Goal: Navigation & Orientation: Find specific page/section

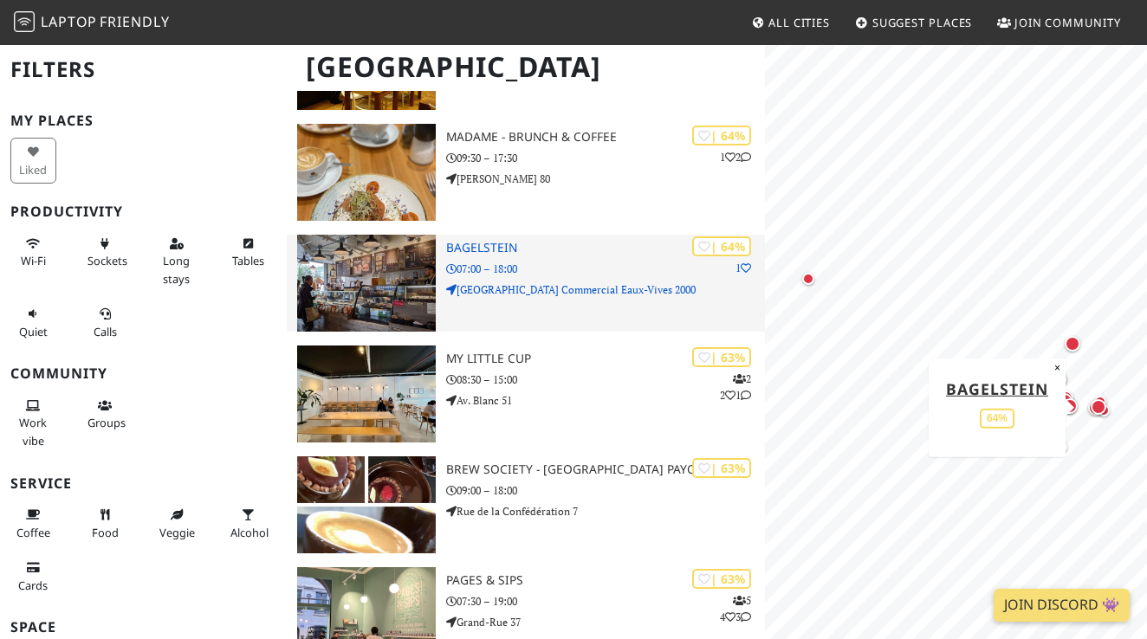
scroll to position [1134, 0]
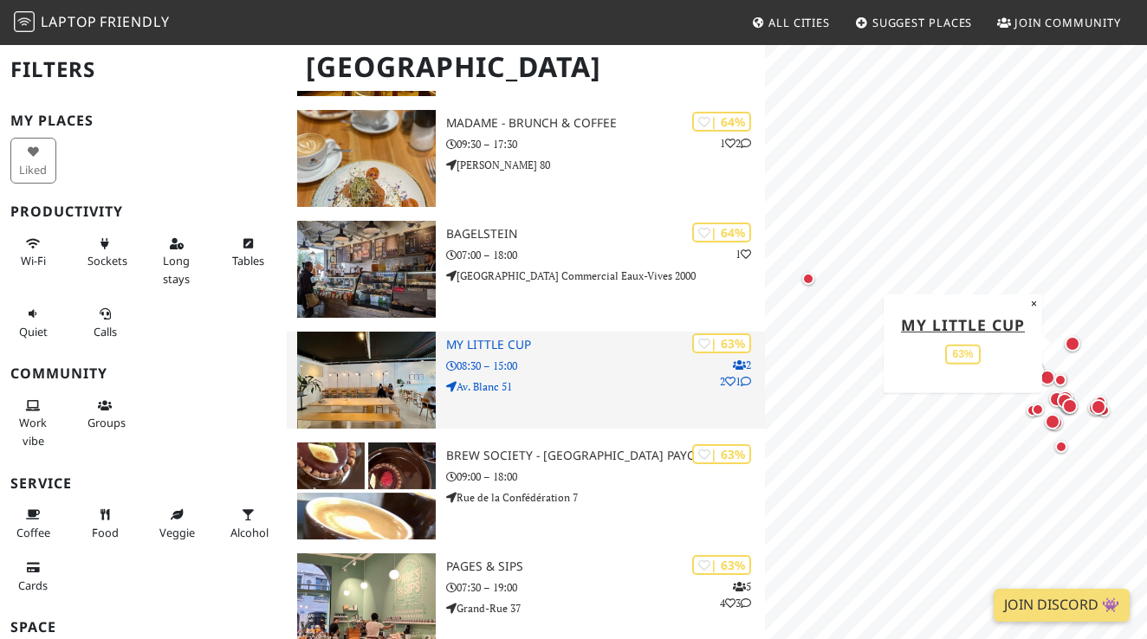
click at [403, 371] on img at bounding box center [366, 380] width 139 height 97
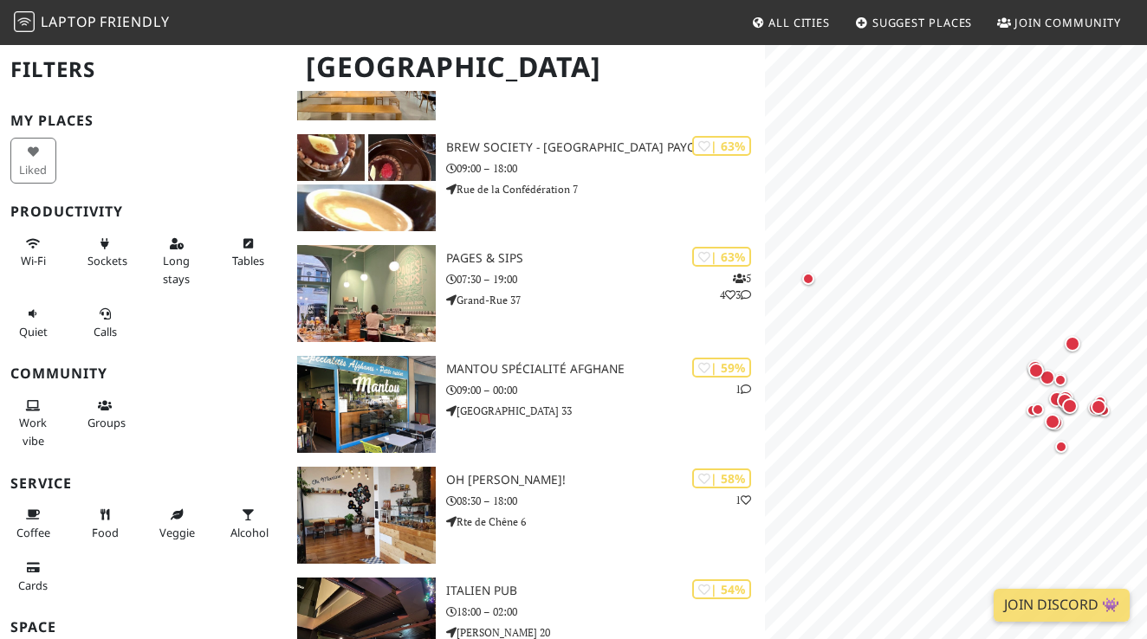
scroll to position [1444, 0]
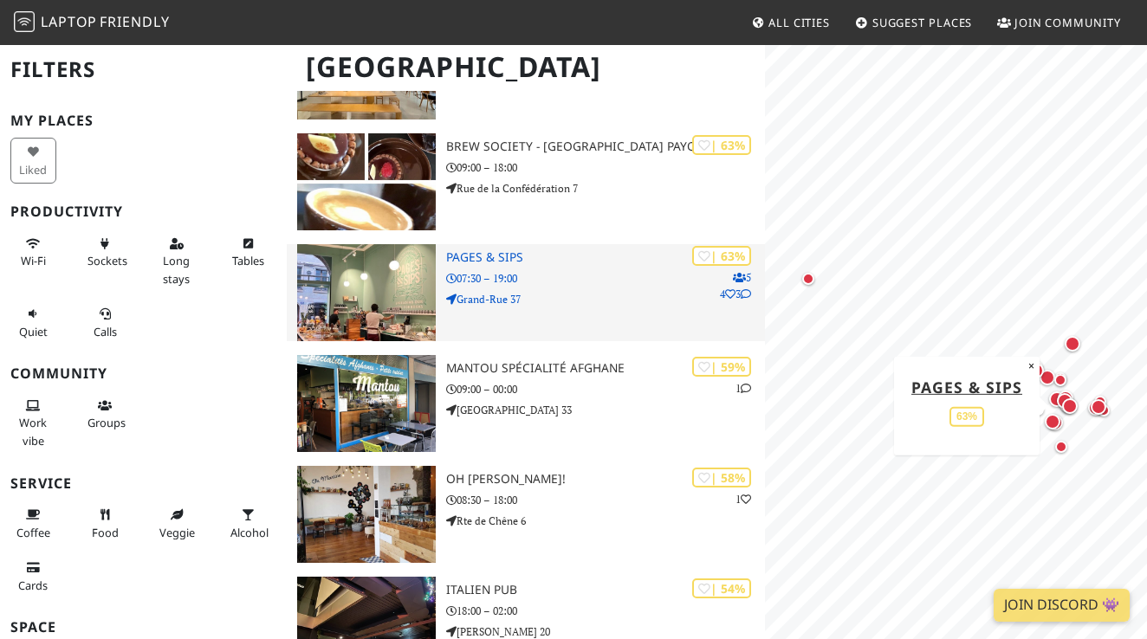
click at [355, 312] on img at bounding box center [366, 292] width 139 height 97
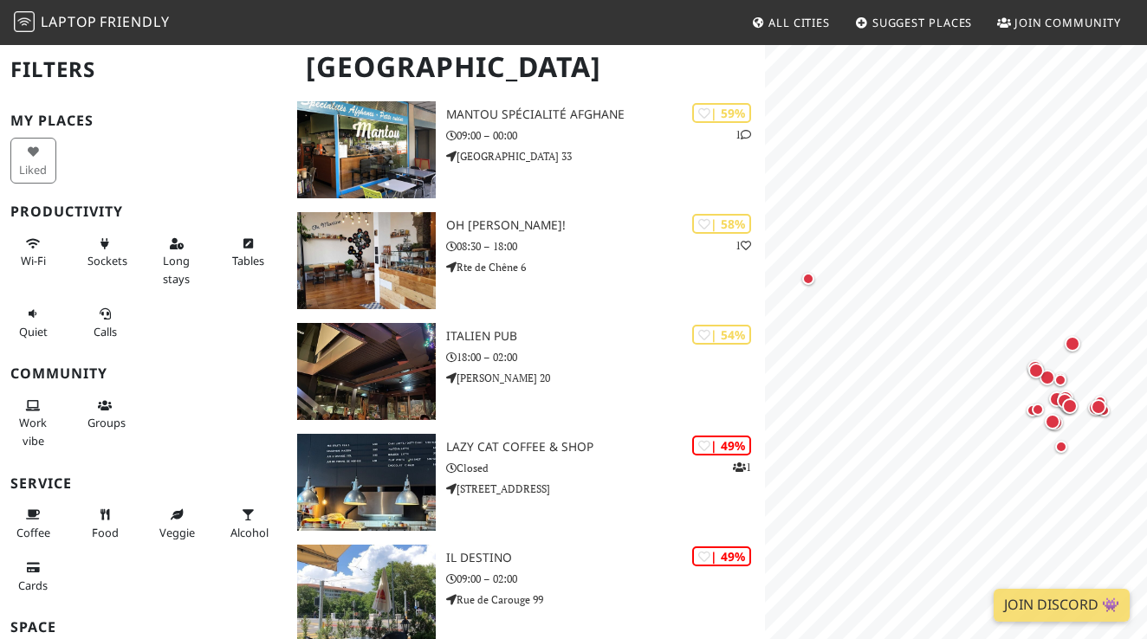
scroll to position [1705, 0]
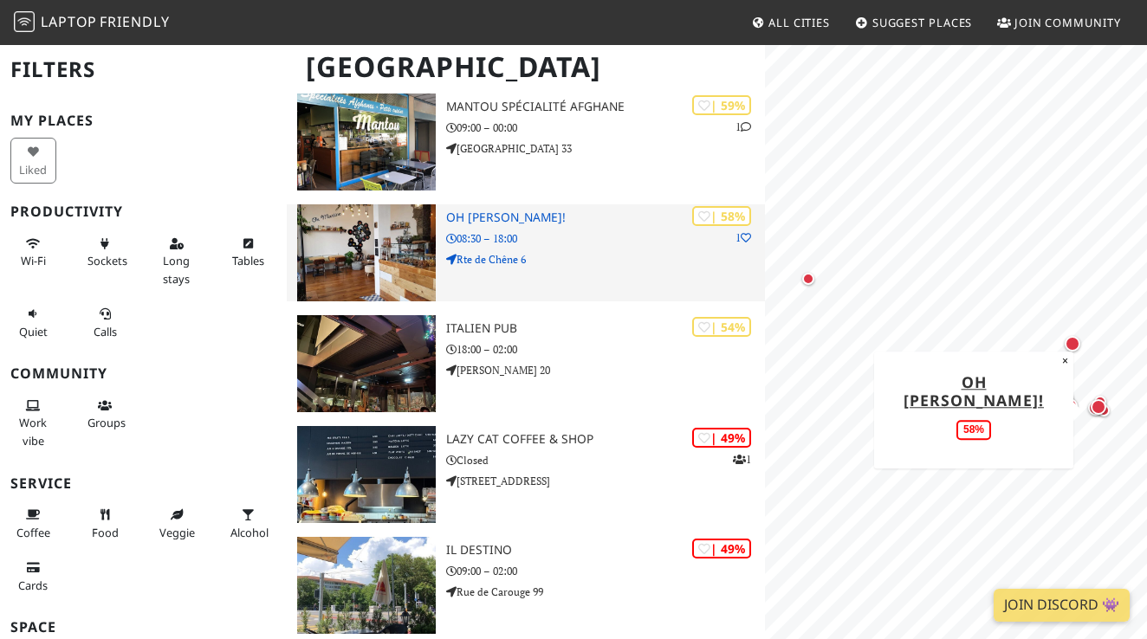
click at [378, 238] on img at bounding box center [366, 252] width 139 height 97
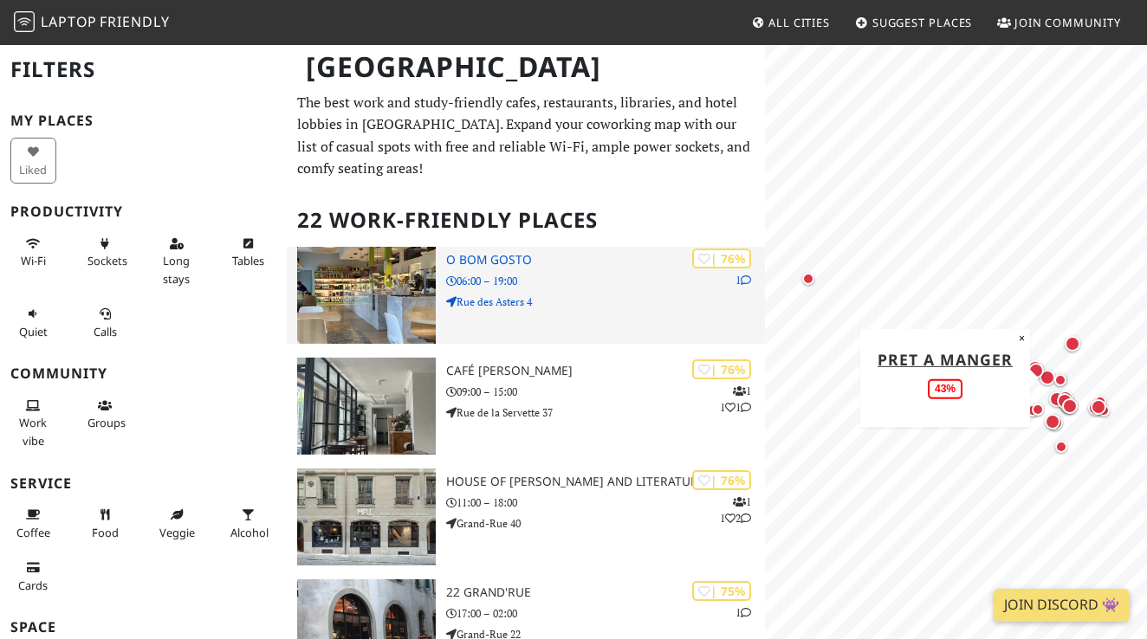
scroll to position [0, 0]
click at [373, 291] on img at bounding box center [366, 295] width 139 height 97
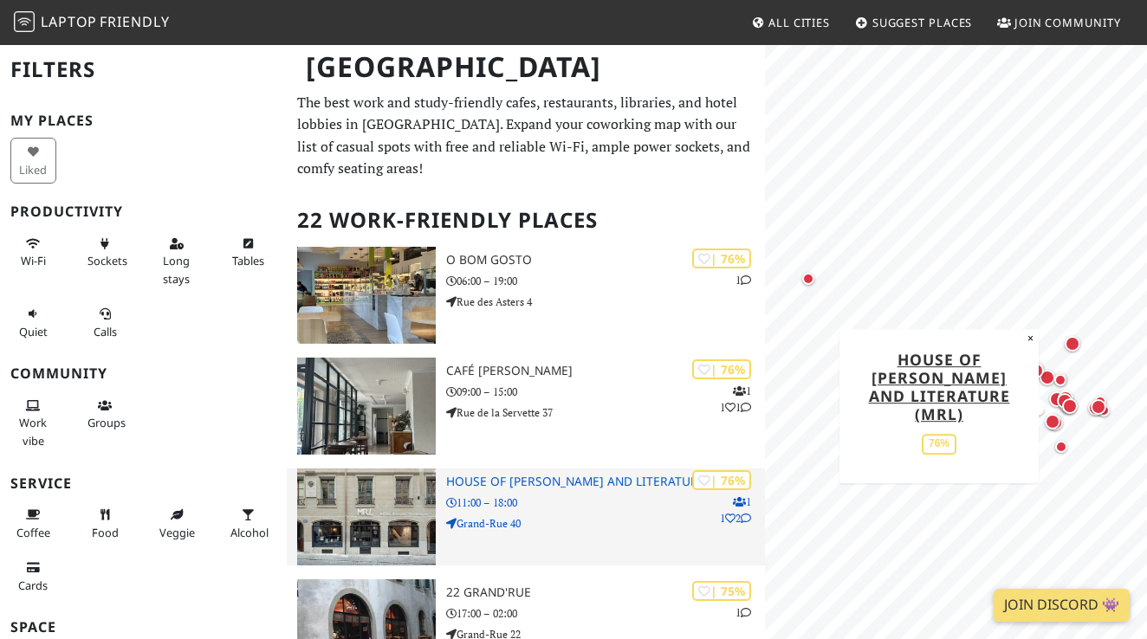
click at [380, 502] on img at bounding box center [366, 516] width 139 height 97
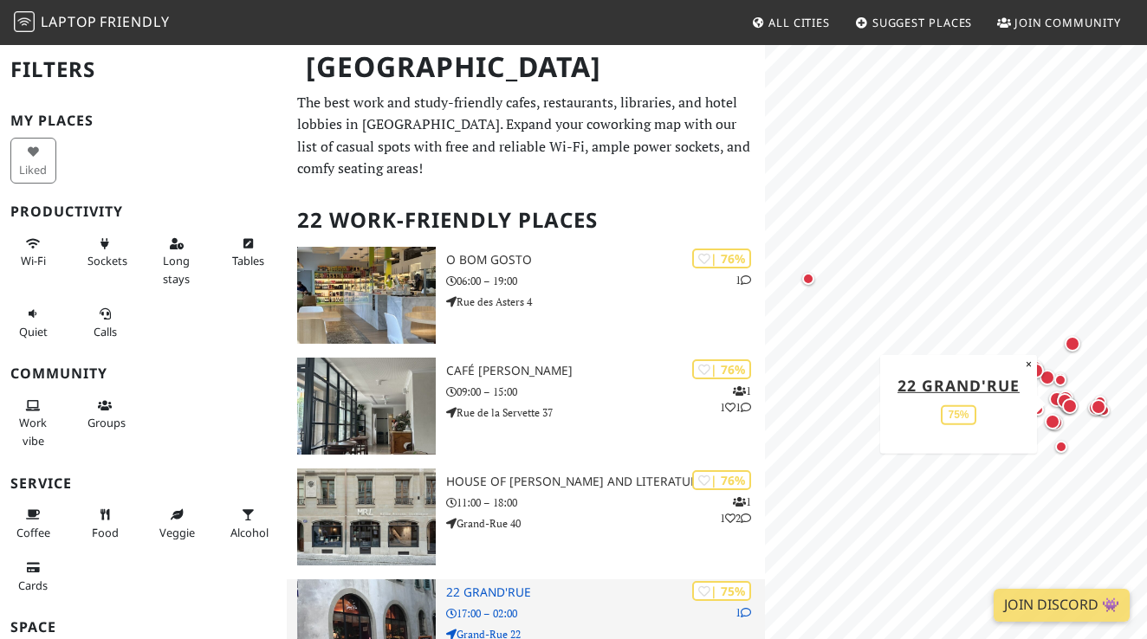
click at [407, 579] on img at bounding box center [366, 627] width 139 height 97
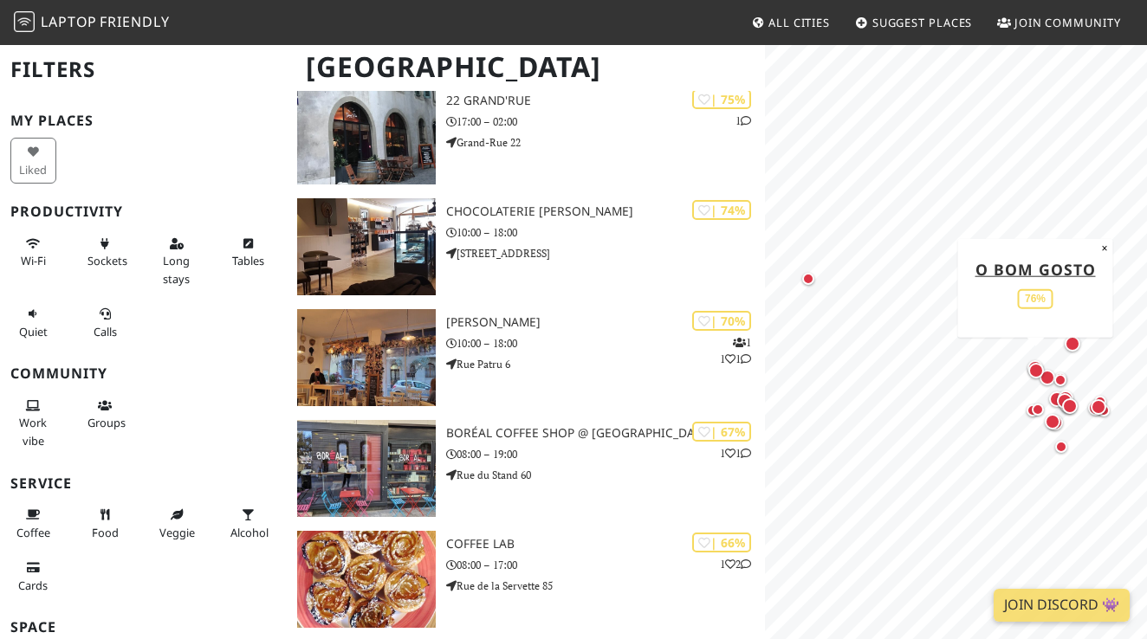
scroll to position [494, 0]
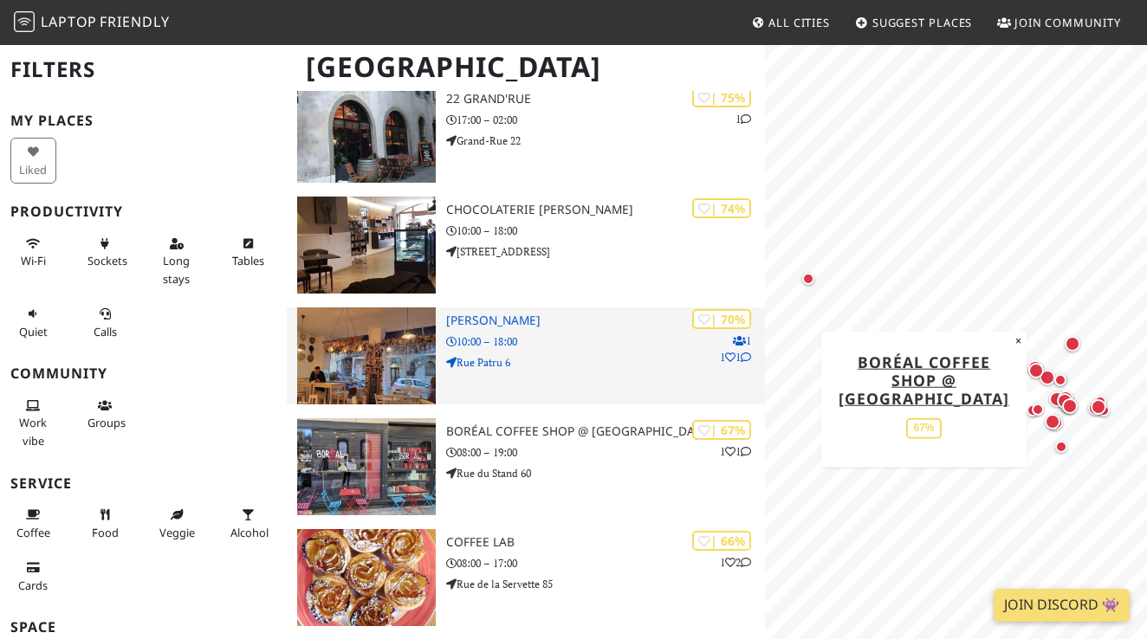
click at [371, 347] on img at bounding box center [366, 355] width 139 height 97
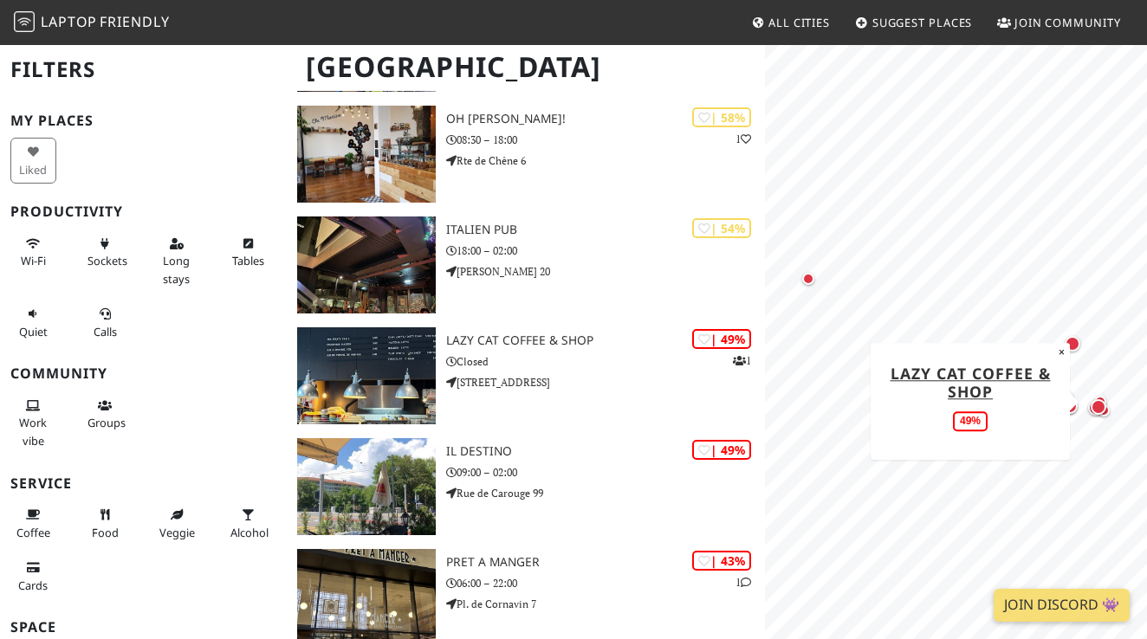
scroll to position [1819, 0]
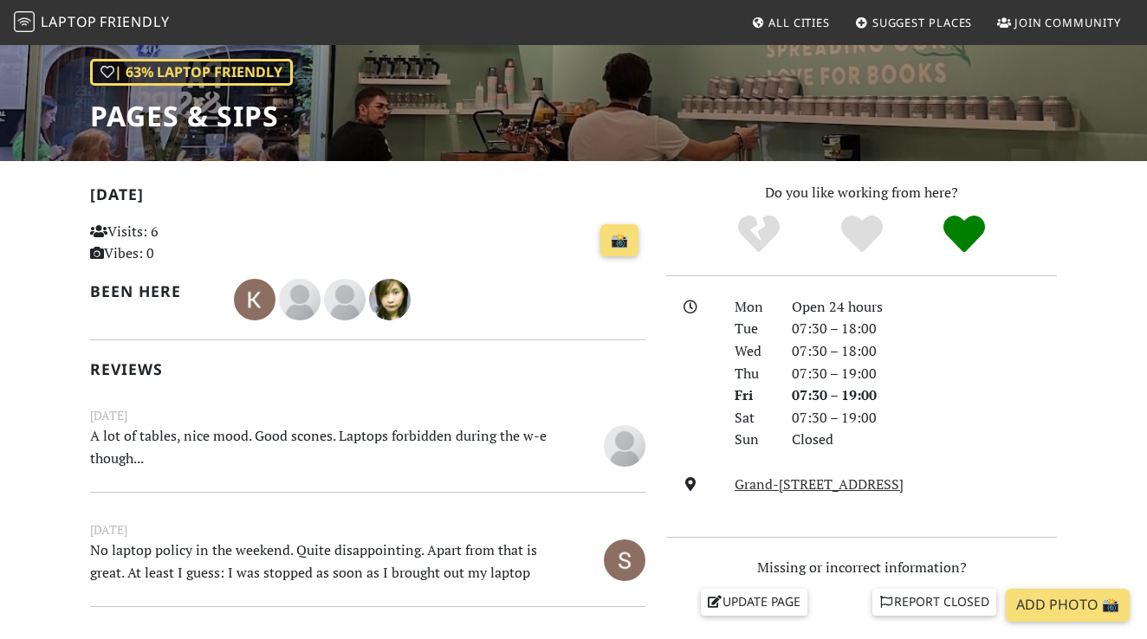
scroll to position [193, 0]
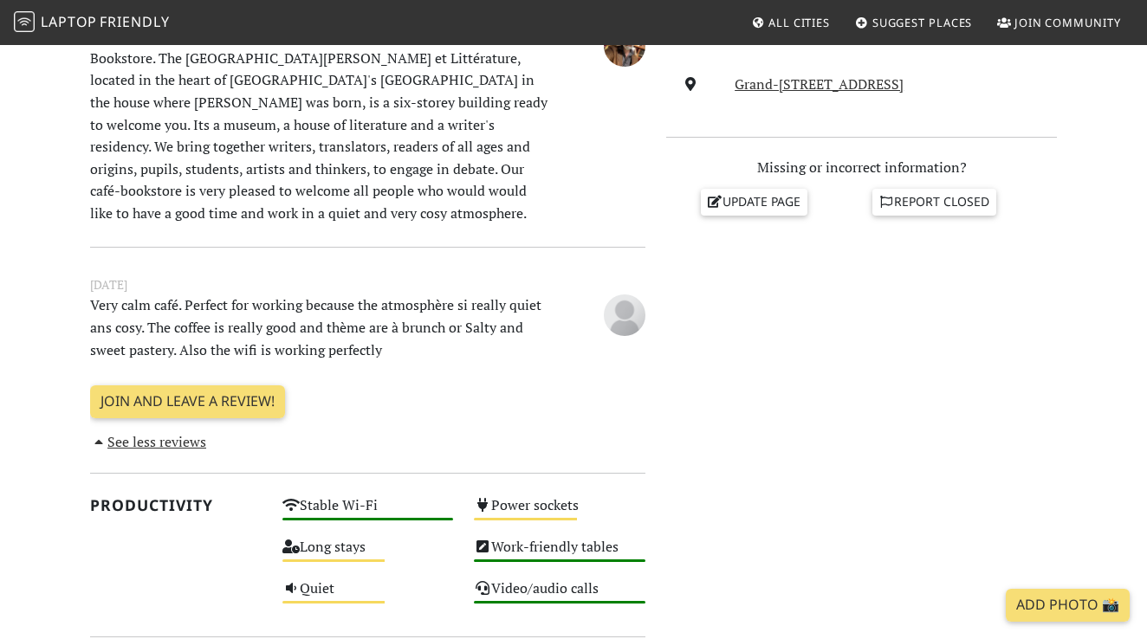
scroll to position [643, 0]
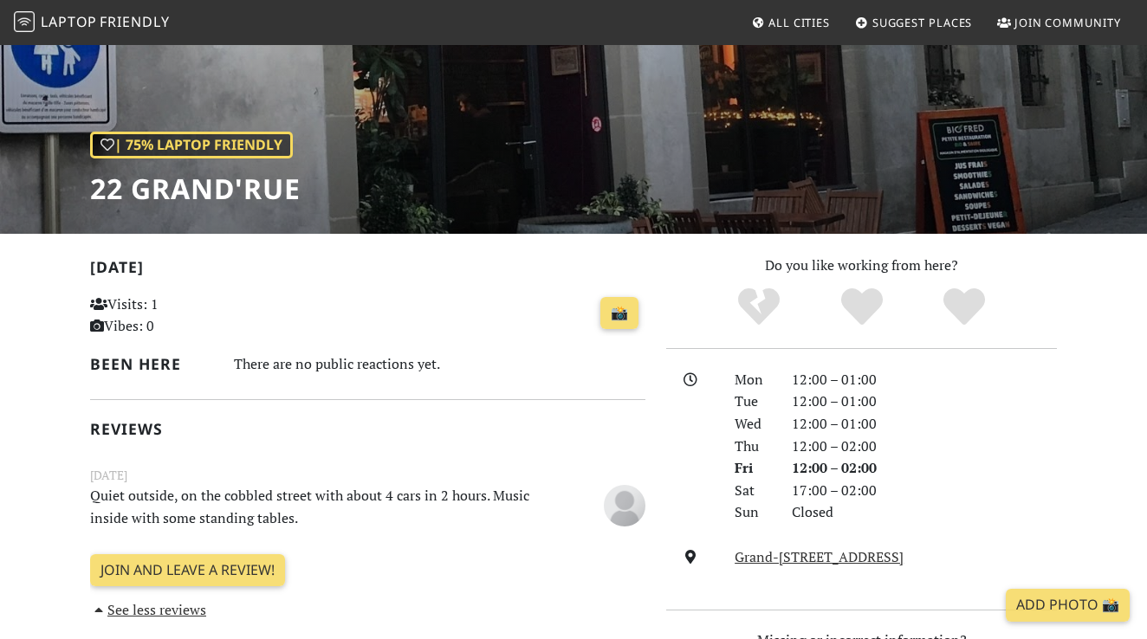
scroll to position [112, 0]
